Goal: Transaction & Acquisition: Obtain resource

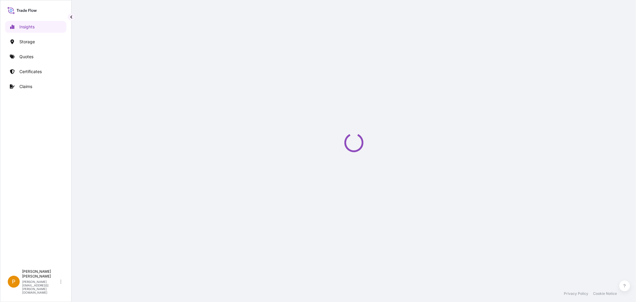
select select "2025"
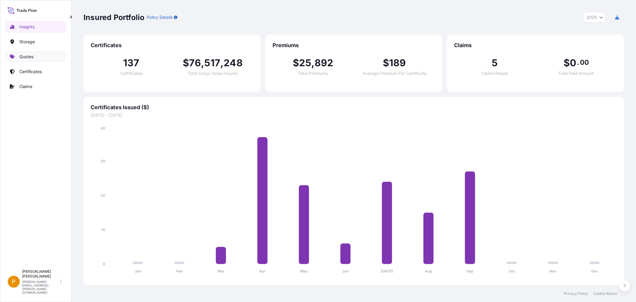
click at [30, 55] on p "Quotes" at bounding box center [26, 57] width 14 height 6
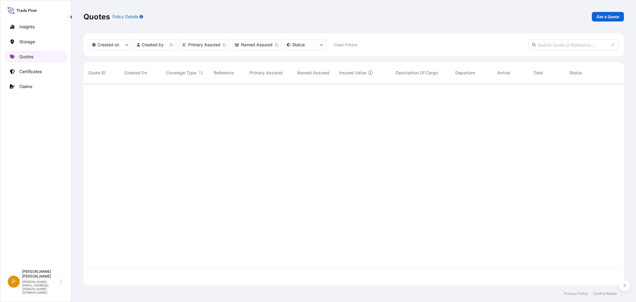
scroll to position [200, 535]
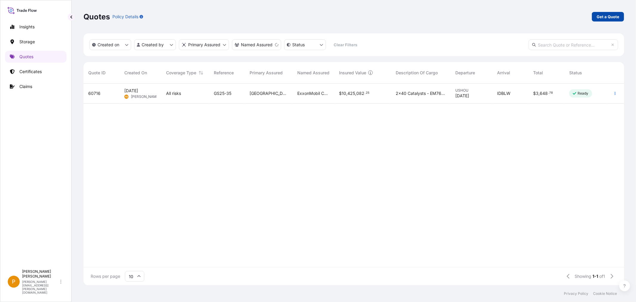
click at [607, 14] on p "Get a Quote" at bounding box center [607, 17] width 23 height 6
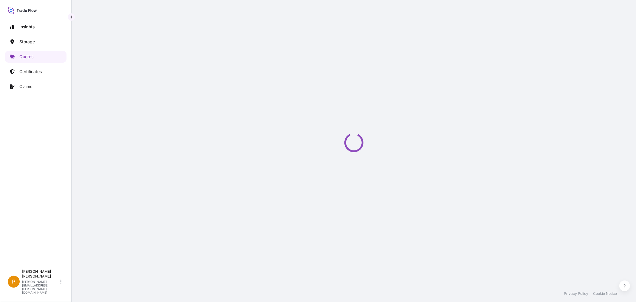
select select "Water"
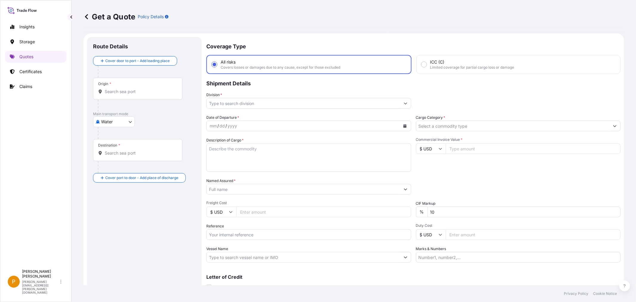
scroll to position [10, 0]
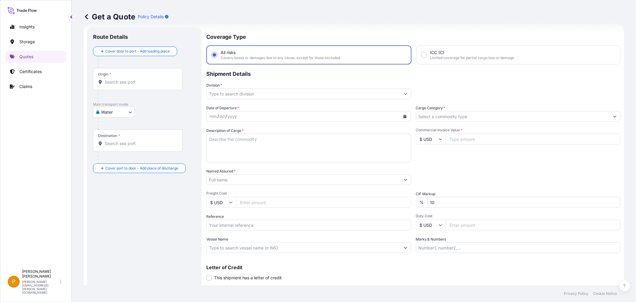
click at [114, 78] on div "Origin *" at bounding box center [137, 79] width 89 height 22
click at [114, 79] on input "Origin *" at bounding box center [140, 82] width 70 height 6
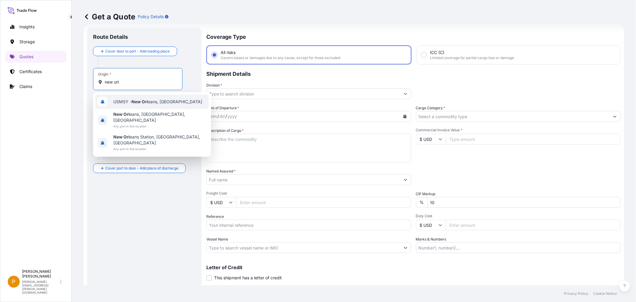
click at [131, 100] on span "USMSY - New Orl eans, [GEOGRAPHIC_DATA]" at bounding box center [157, 102] width 89 height 6
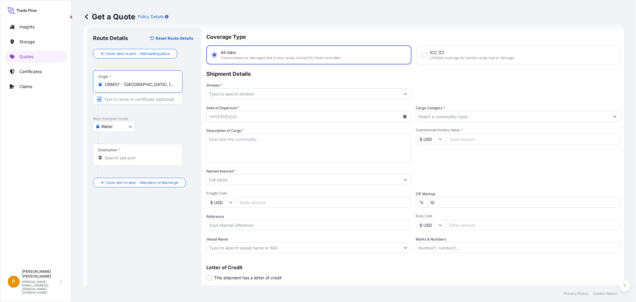
type input "USMSY - [GEOGRAPHIC_DATA], [GEOGRAPHIC_DATA]"
click at [110, 154] on div "Destination *" at bounding box center [137, 155] width 89 height 22
click at [110, 155] on input "Destination *" at bounding box center [140, 158] width 70 height 6
click at [106, 148] on div "Destination *" at bounding box center [109, 149] width 22 height 5
click at [106, 155] on input "Destination * Please select a destination" at bounding box center [140, 158] width 70 height 6
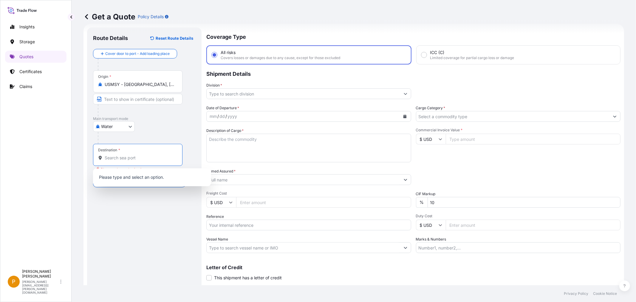
click at [111, 162] on div "Destination *" at bounding box center [137, 155] width 89 height 22
click at [111, 161] on input "Destination * Please select a destination" at bounding box center [140, 158] width 70 height 6
type input "NLRTM - [GEOGRAPHIC_DATA], [GEOGRAPHIC_DATA]"
click at [232, 91] on input "Division *" at bounding box center [302, 93] width 193 height 11
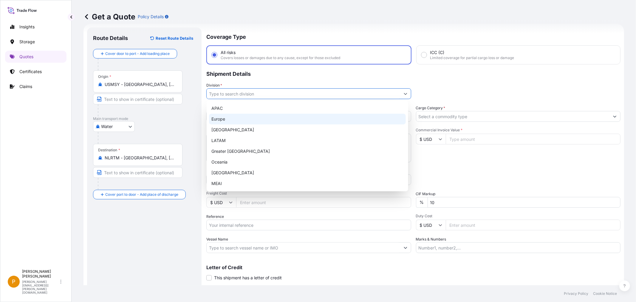
click at [223, 120] on div "Europe" at bounding box center [307, 119] width 197 height 11
type input "Europe"
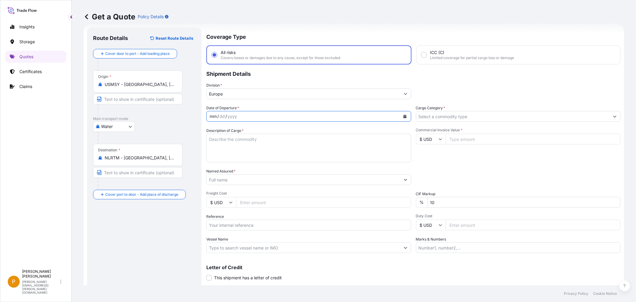
click at [238, 117] on div "mm / dd / yyyy" at bounding box center [302, 116] width 193 height 11
click at [434, 114] on input "Cargo Category *" at bounding box center [512, 116] width 193 height 11
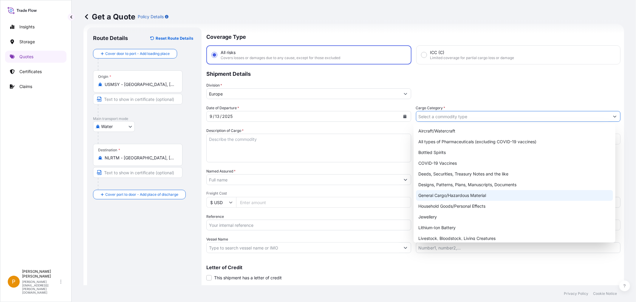
click at [445, 195] on div "General Cargo/Hazardous Material" at bounding box center [514, 195] width 197 height 11
type input "General Cargo/Hazardous Material"
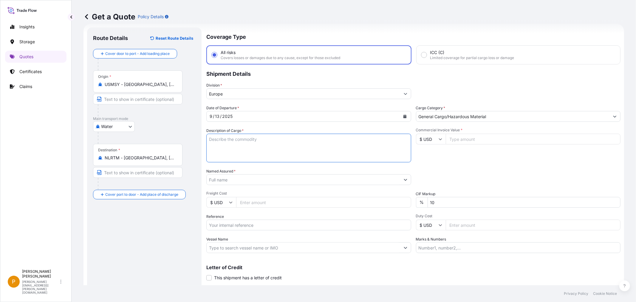
click at [222, 146] on textarea "Description of Cargo *" at bounding box center [308, 147] width 205 height 29
click at [220, 144] on textarea "Description of Cargo *" at bounding box center [308, 147] width 205 height 29
type textarea "1x20 F3 IN HEXANE"
click at [483, 139] on input "Commercial Invoice Value *" at bounding box center [532, 138] width 175 height 11
click at [468, 135] on input "Commercial Invoice Value *" at bounding box center [532, 138] width 175 height 11
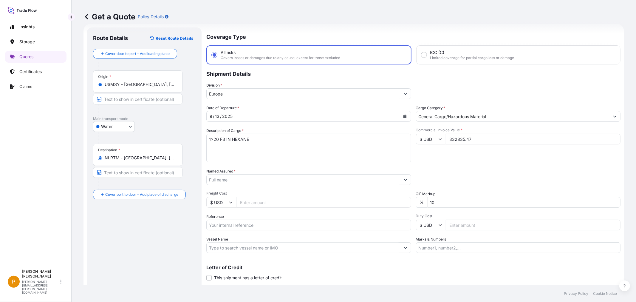
type input "332835.47"
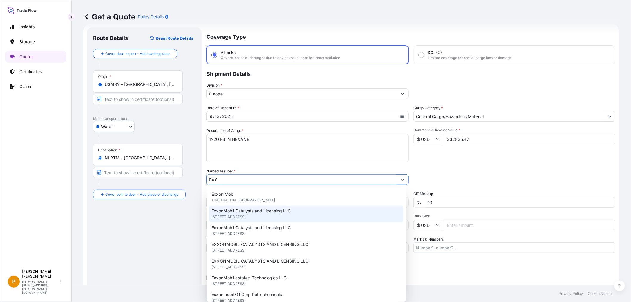
click at [246, 215] on span "[STREET_ADDRESS]" at bounding box center [228, 217] width 34 height 6
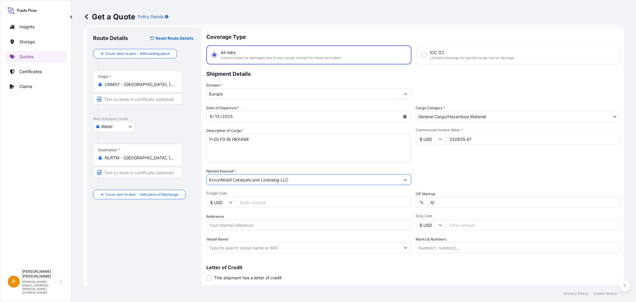
scroll to position [24, 0]
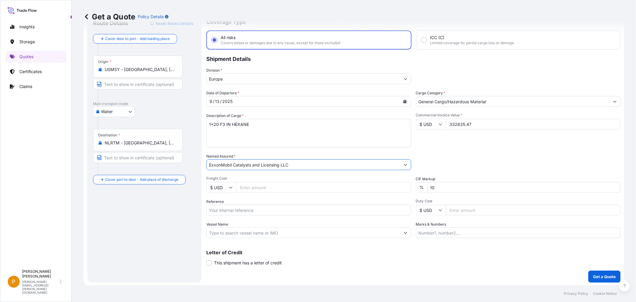
type input "ExxonMobil Catalysts and Licensing LLC"
click at [224, 210] on input "Reference" at bounding box center [308, 209] width 205 height 11
paste input "10520837862"
type input "10520837862 / 4452673165"
click at [259, 232] on input "Vessel Name" at bounding box center [302, 232] width 193 height 11
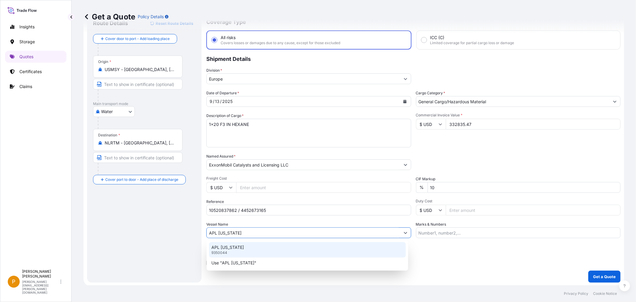
click at [250, 246] on div "APL [US_STATE] 9350044" at bounding box center [307, 249] width 197 height 15
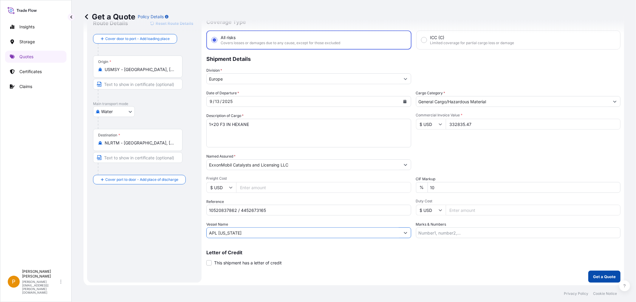
type input "APL [US_STATE]"
click at [597, 272] on button "Get a Quote" at bounding box center [604, 276] width 32 height 12
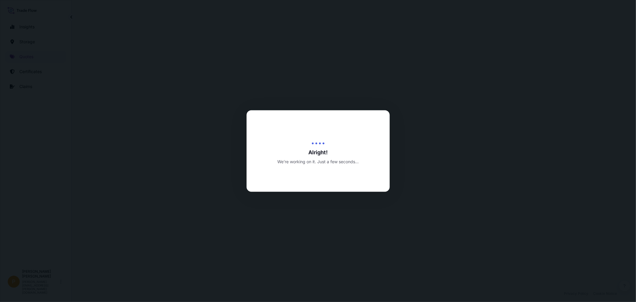
select select "Water"
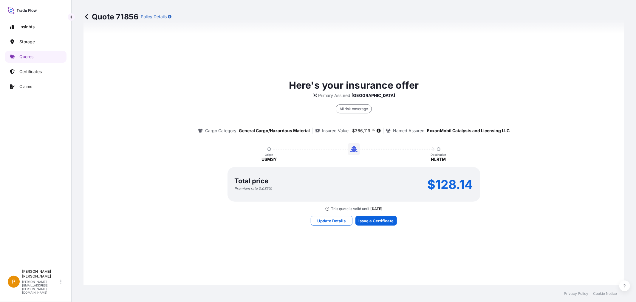
scroll to position [471, 0]
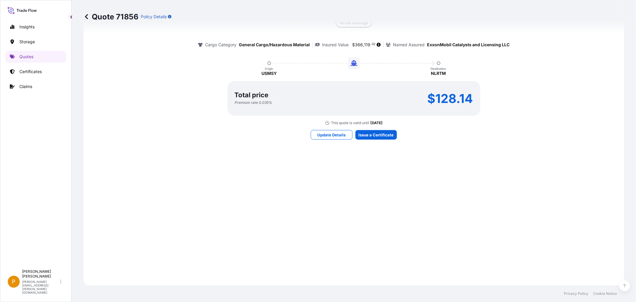
click at [364, 152] on div "Here's your insurance offer Primary Assured Houston All risk coverage Cargo Cat…" at bounding box center [354, 66] width 524 height 424
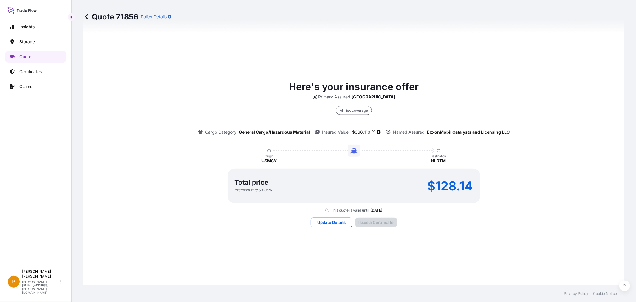
scroll to position [821, 0]
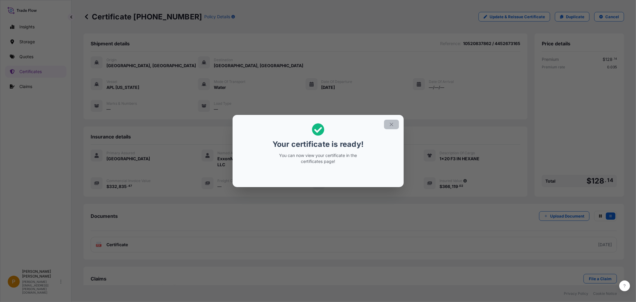
click at [387, 122] on button "button" at bounding box center [391, 124] width 15 height 10
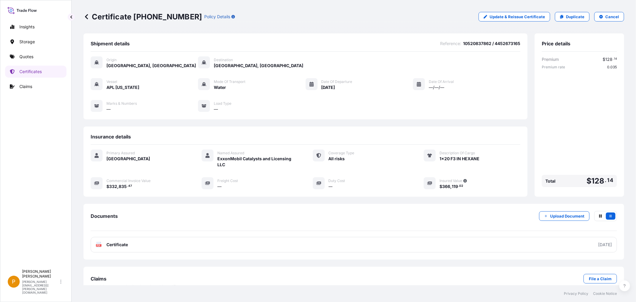
scroll to position [12, 0]
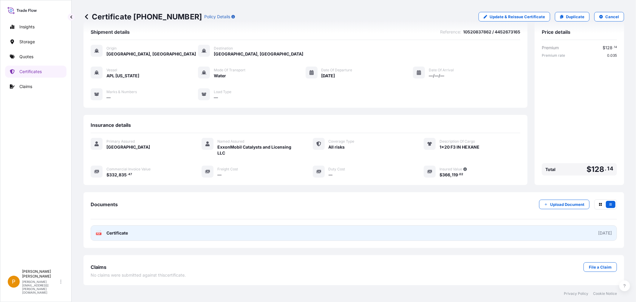
click at [113, 234] on span "Certificate" at bounding box center [116, 233] width 21 height 6
